Goal: Book appointment/travel/reservation

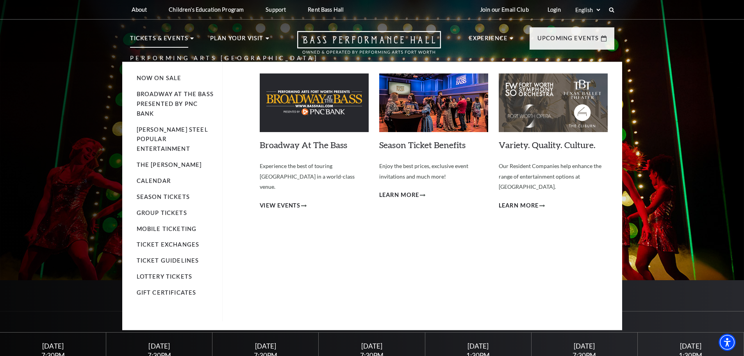
click at [178, 41] on p "Tickets & Events" at bounding box center [159, 41] width 59 height 14
click at [529, 99] on img at bounding box center [552, 102] width 109 height 59
click at [148, 177] on link "Calendar" at bounding box center [154, 180] width 34 height 7
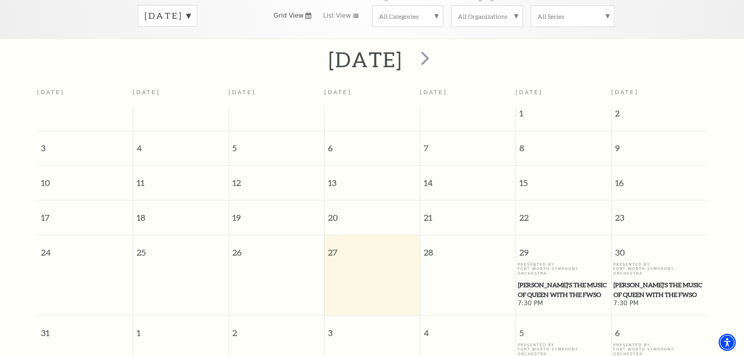
scroll to position [147, 0]
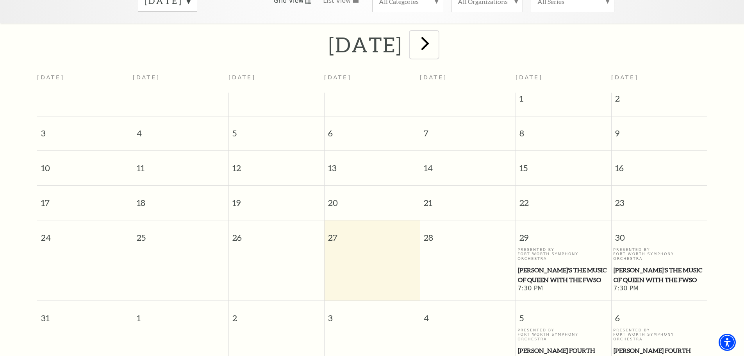
click at [436, 35] on span "next" at bounding box center [425, 43] width 22 height 22
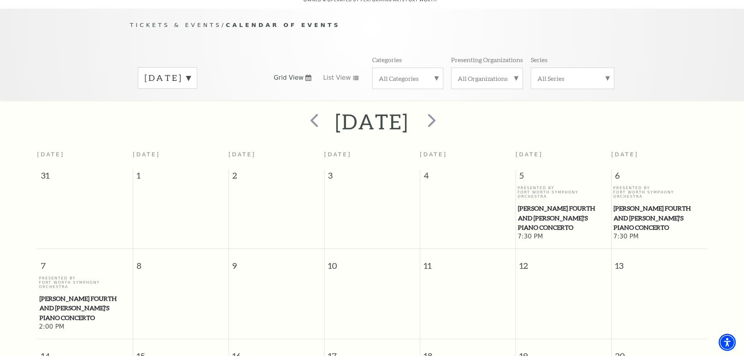
scroll to position [69, 0]
click at [68, 295] on span "[PERSON_NAME] Fourth and [PERSON_NAME]'s Piano Concerto" at bounding box center [84, 309] width 91 height 29
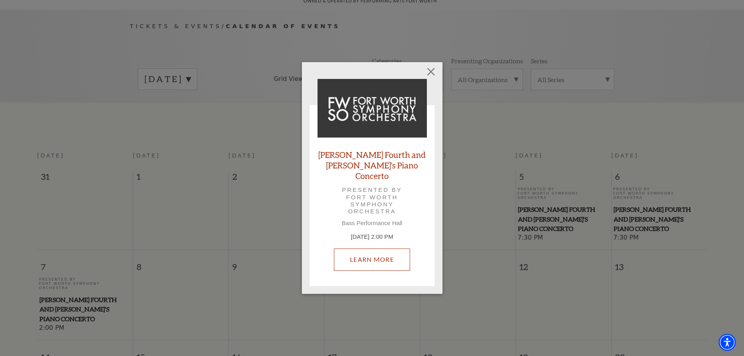
click at [371, 254] on link "Learn More" at bounding box center [372, 259] width 76 height 22
